Goal: Find specific page/section: Find specific page/section

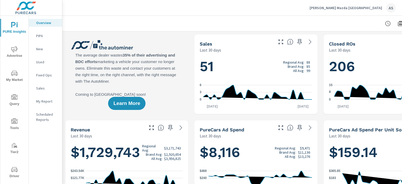
click at [18, 171] on span "Driver" at bounding box center [14, 173] width 25 height 13
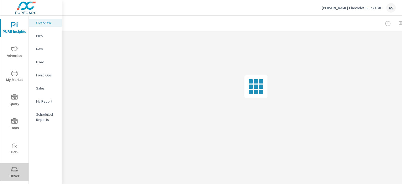
click at [16, 169] on icon "nav menu" at bounding box center [14, 170] width 6 height 6
